Goal: Entertainment & Leisure: Browse casually

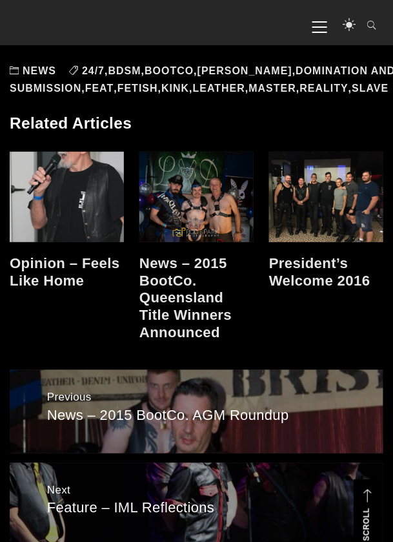
scroll to position [1503, 0]
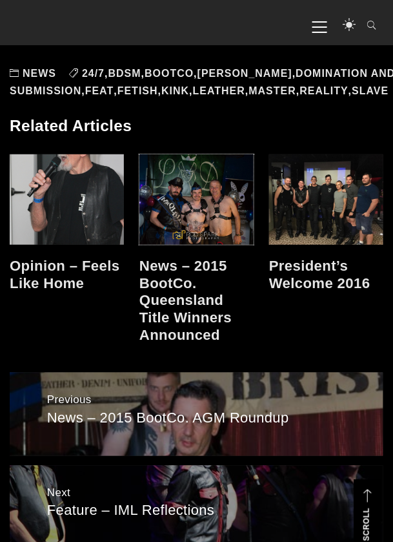
click at [196, 232] on link at bounding box center [196, 199] width 114 height 90
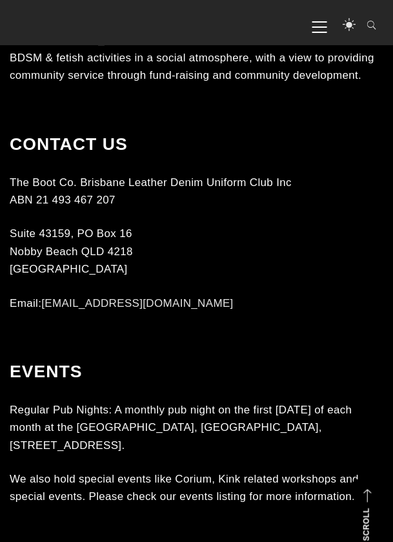
scroll to position [2189, 0]
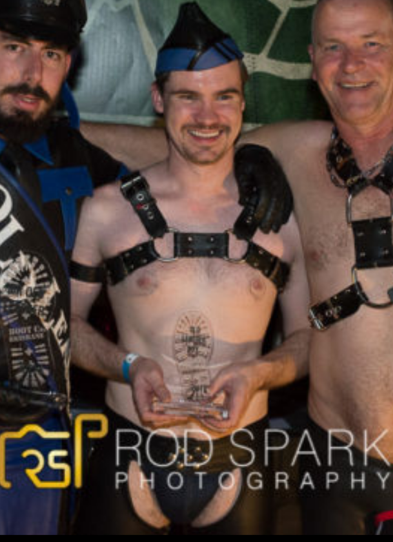
scroll to position [138, 0]
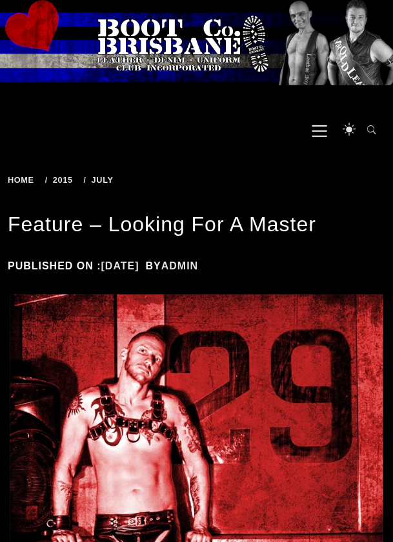
click at [327, 127] on span "Primary Menu" at bounding box center [320, 130] width 15 height 29
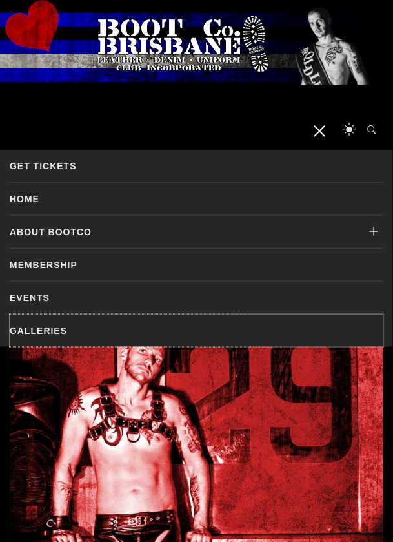
click at [46, 330] on link "Galleries" at bounding box center [197, 330] width 374 height 32
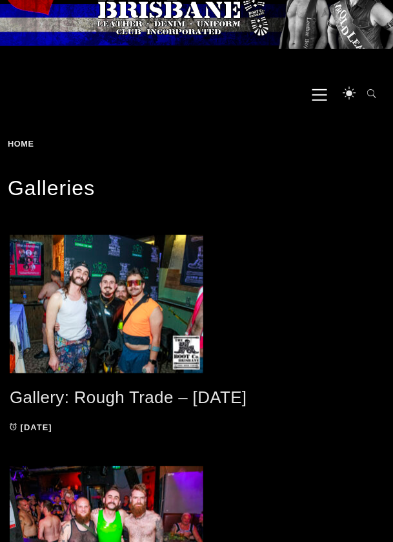
scroll to position [46, 0]
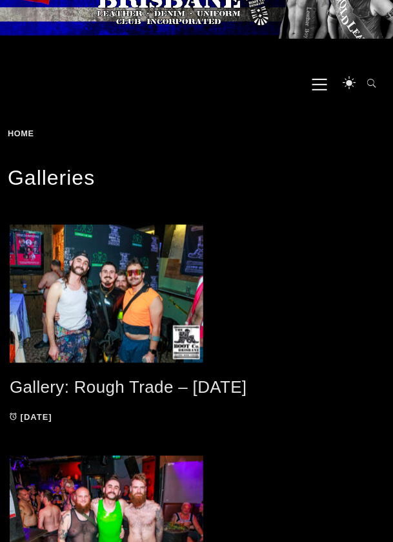
click at [116, 307] on span at bounding box center [197, 294] width 374 height 138
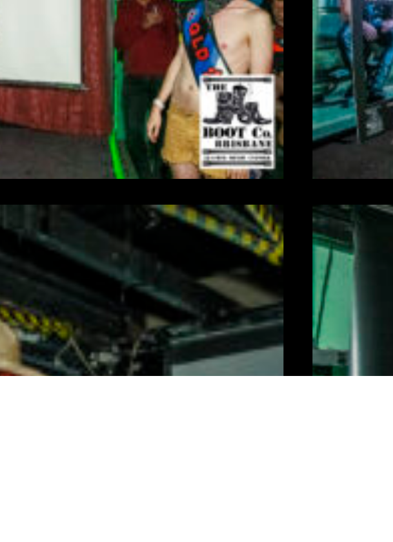
scroll to position [422, 0]
